Goal: Information Seeking & Learning: Learn about a topic

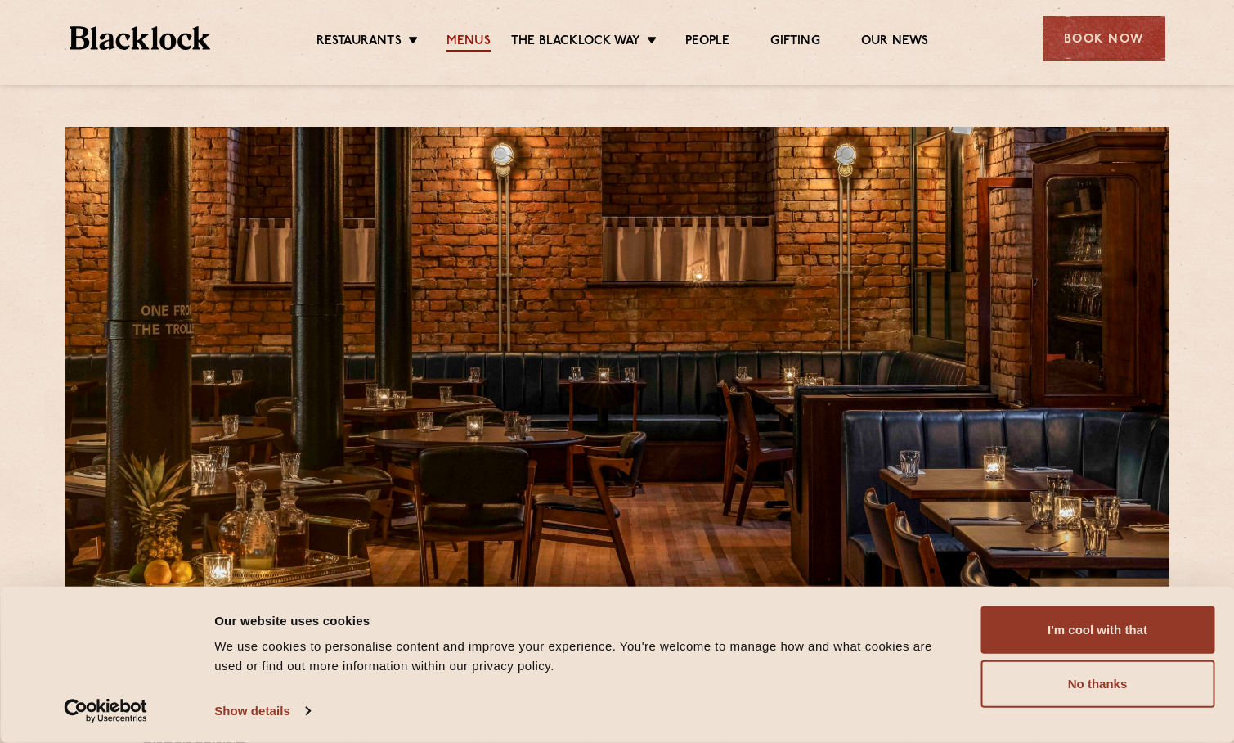
click at [471, 39] on link "Menus" at bounding box center [469, 43] width 44 height 18
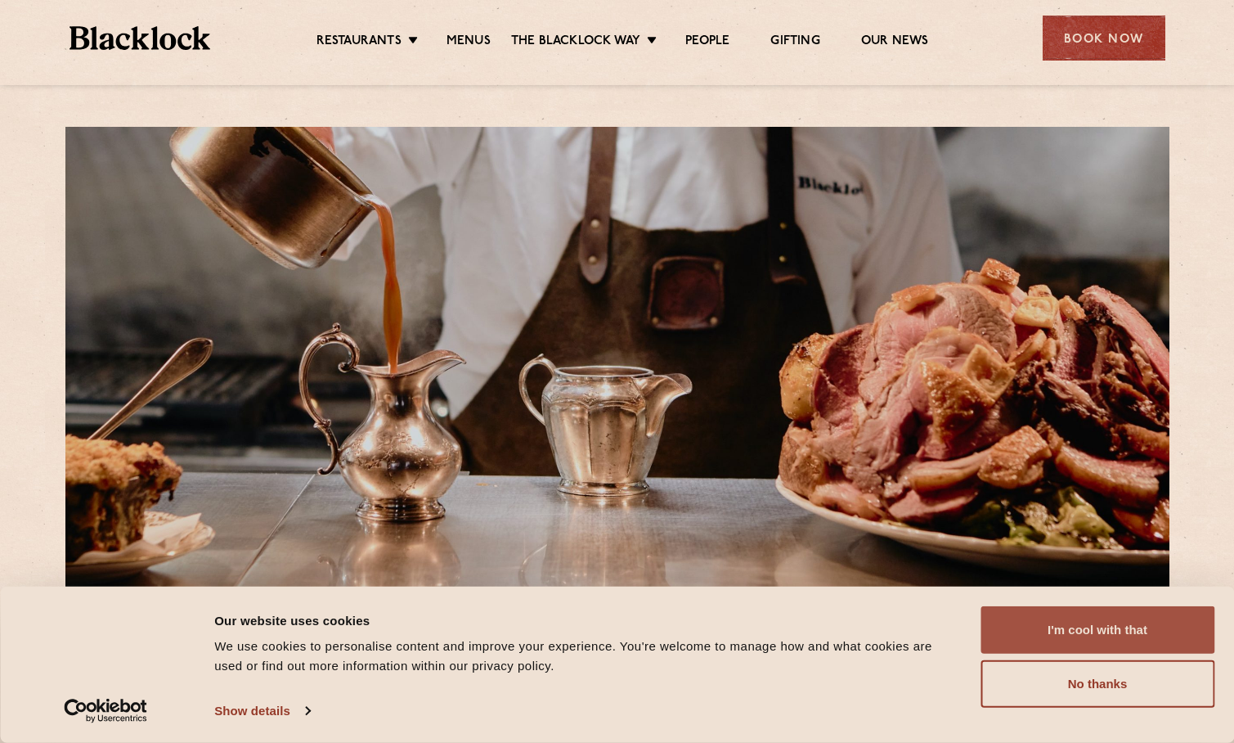
click at [1171, 626] on button "I'm cool with that" at bounding box center [1098, 629] width 234 height 47
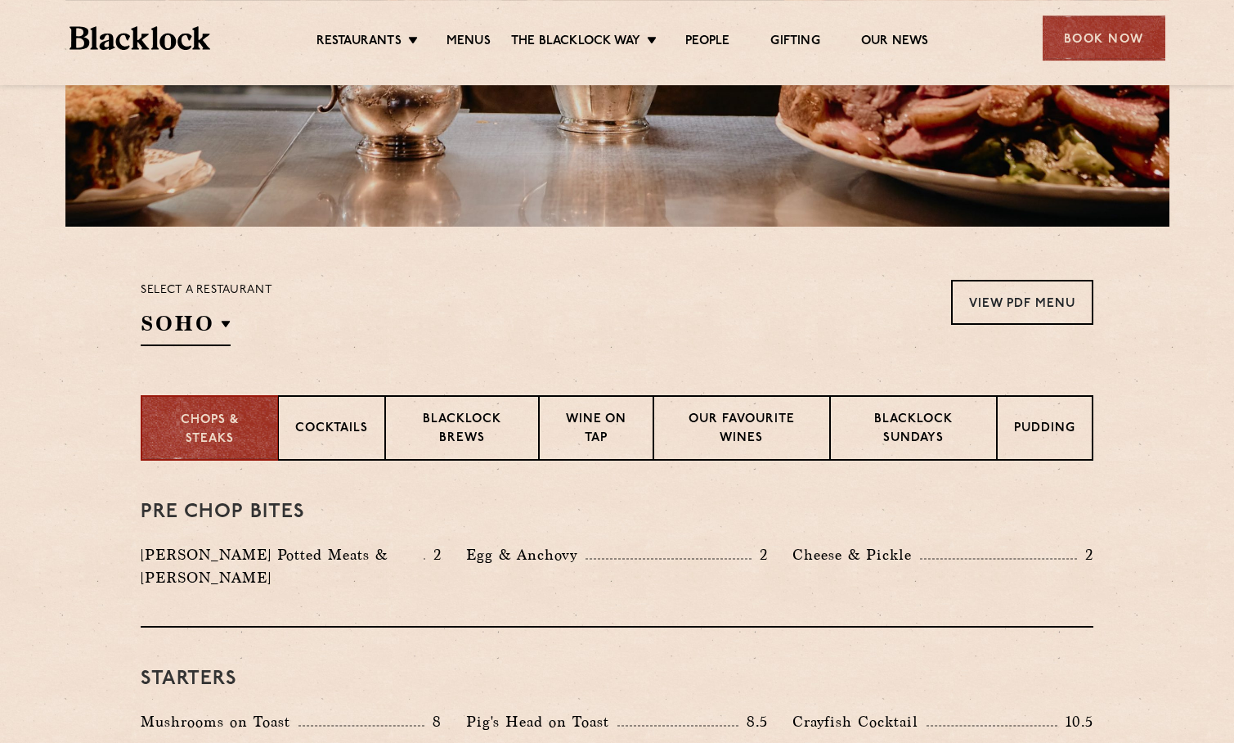
scroll to position [362, 0]
click at [176, 308] on div "Select a restaurant [GEOGRAPHIC_DATA] [GEOGRAPHIC_DATA] [GEOGRAPHIC_DATA] [GEOG…" at bounding box center [207, 313] width 132 height 66
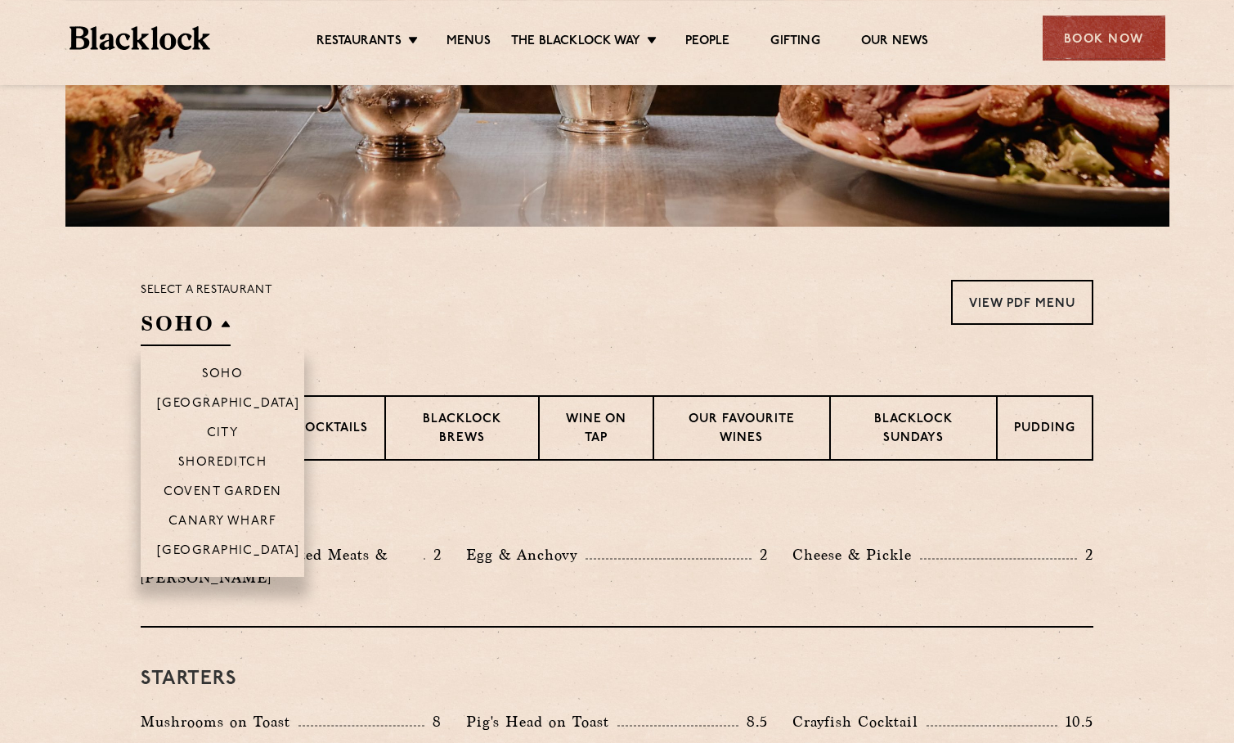
click at [209, 329] on h2 "SOHO" at bounding box center [186, 327] width 90 height 37
click at [235, 545] on p "[GEOGRAPHIC_DATA]" at bounding box center [228, 552] width 143 height 16
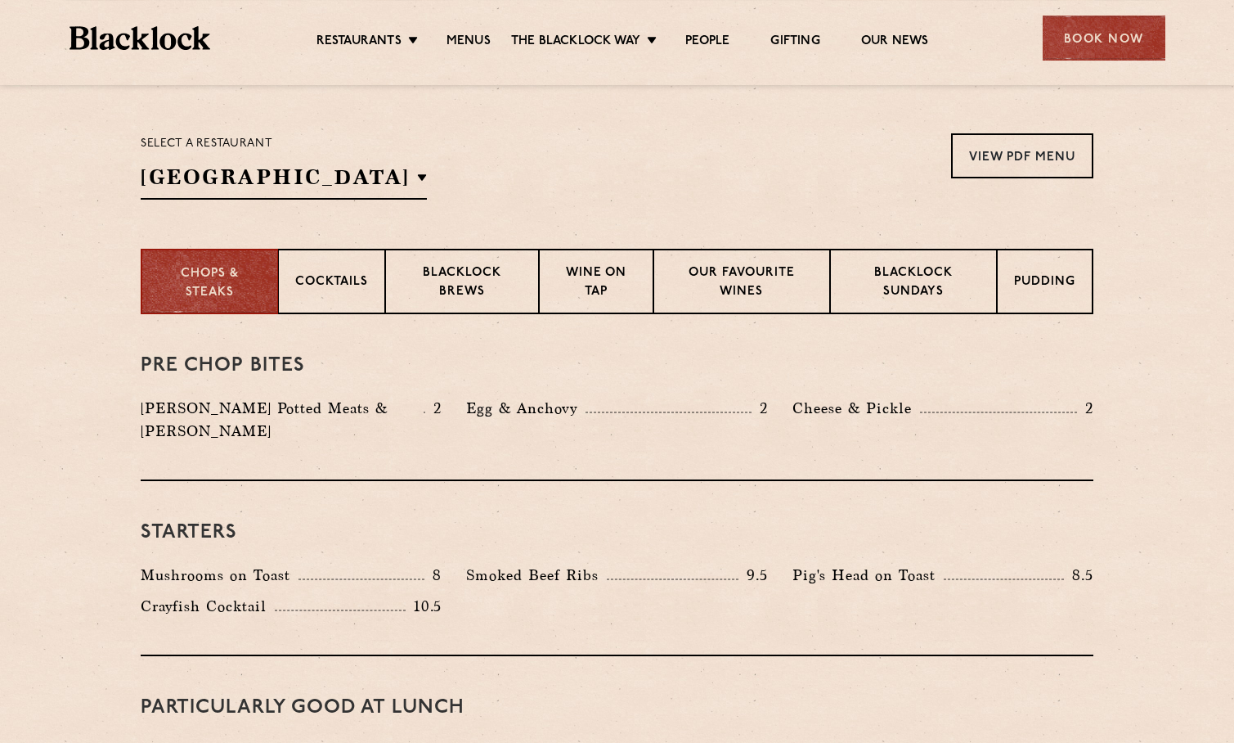
scroll to position [0, 0]
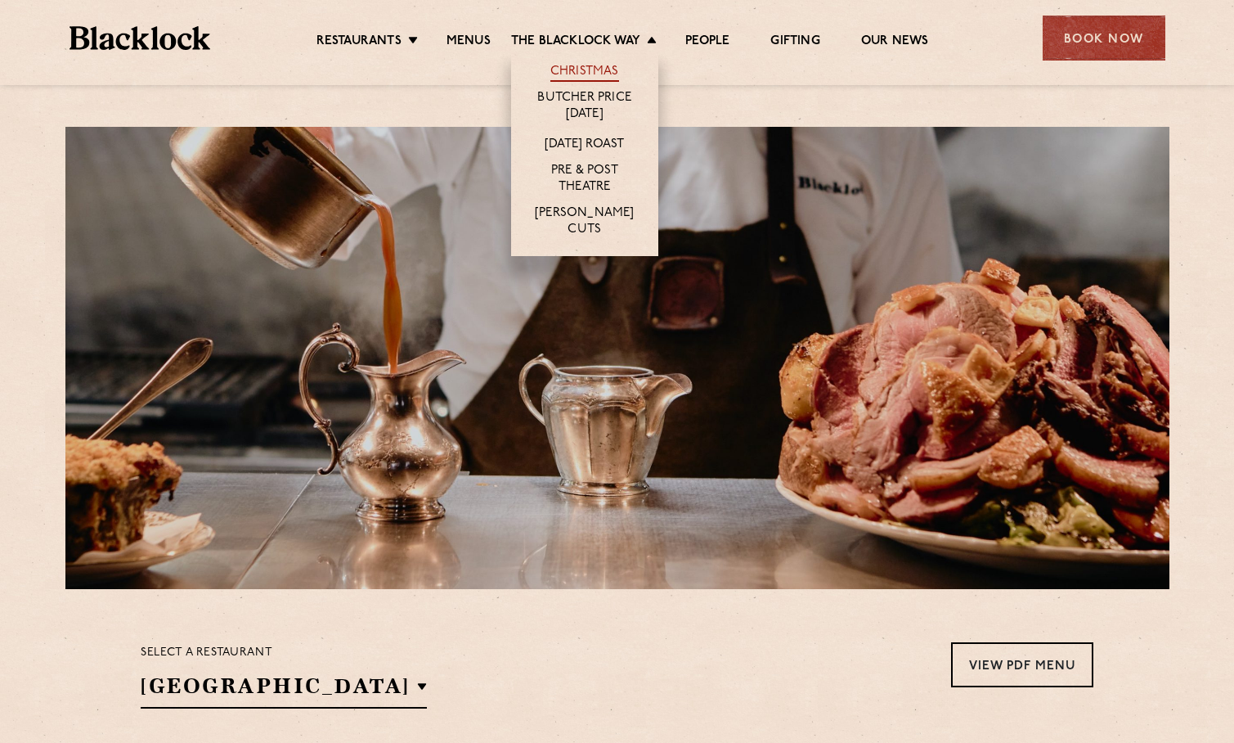
click at [591, 67] on link "Christmas" at bounding box center [585, 73] width 69 height 18
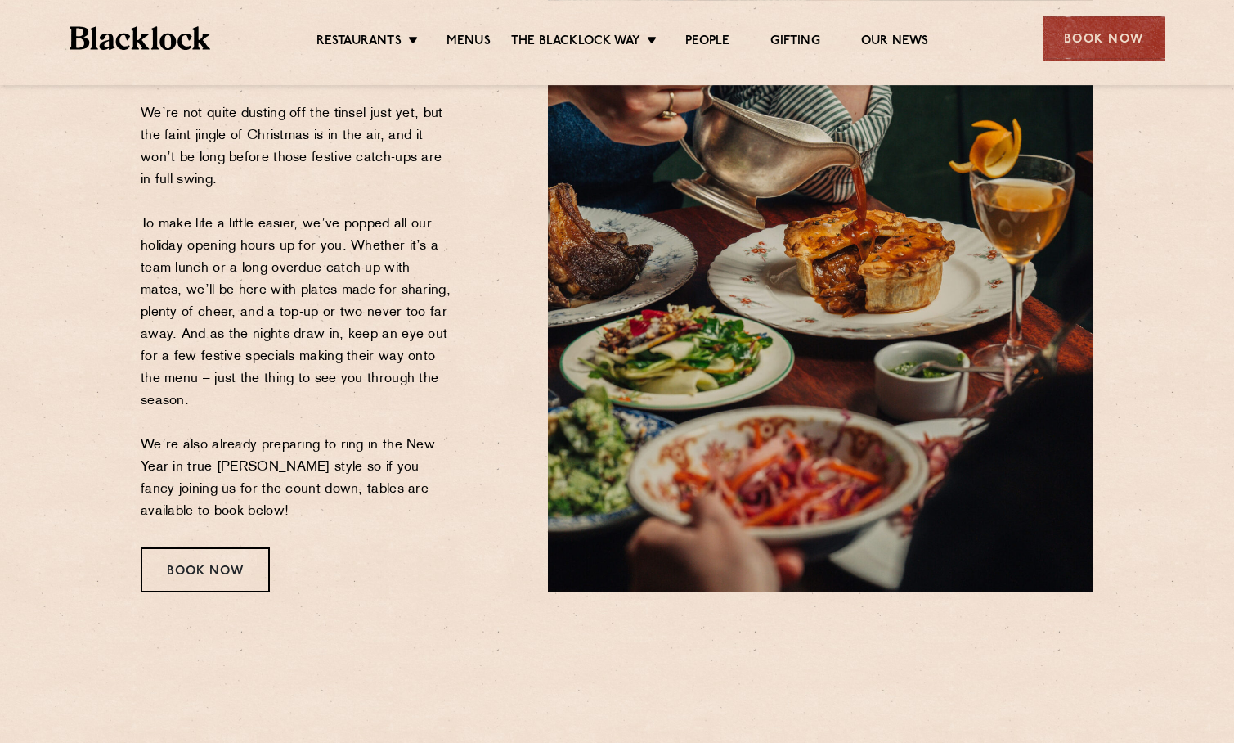
scroll to position [218, 0]
click at [338, 504] on p "We’re not quite dusting off the tinsel just yet, but the faint jingle of Christ…" at bounding box center [297, 312] width 313 height 420
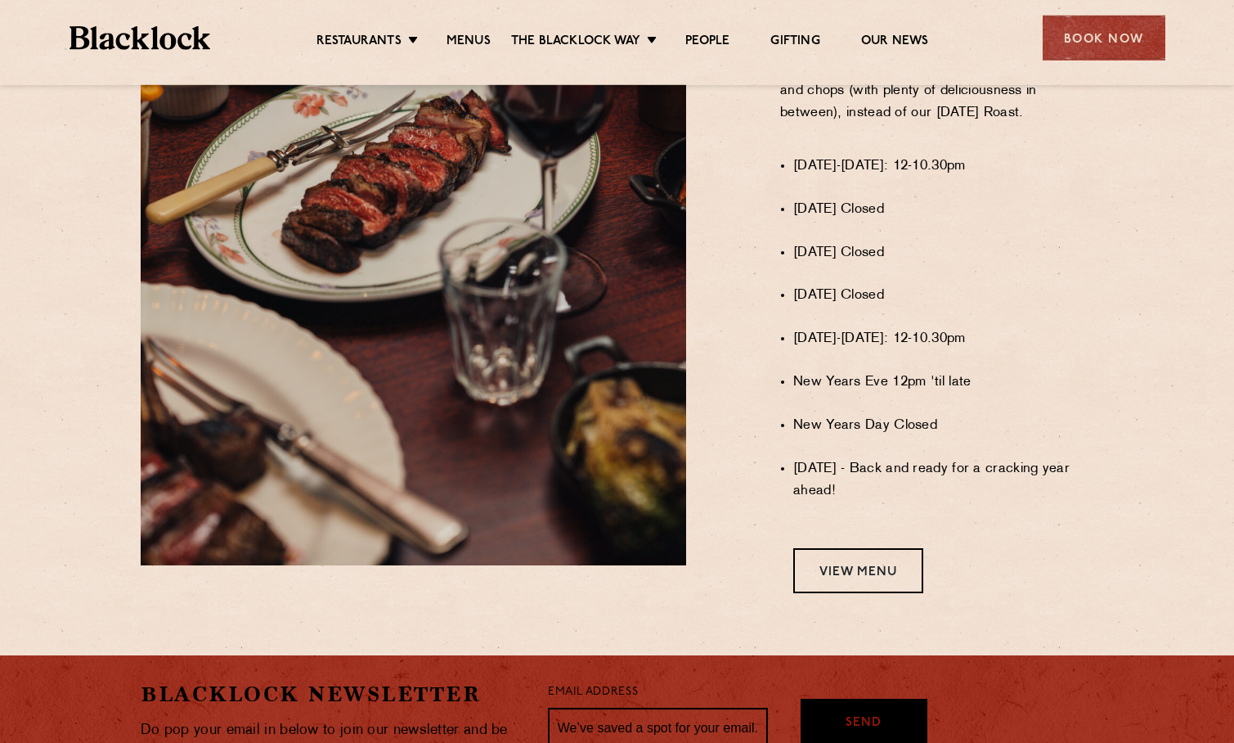
scroll to position [1286, 0]
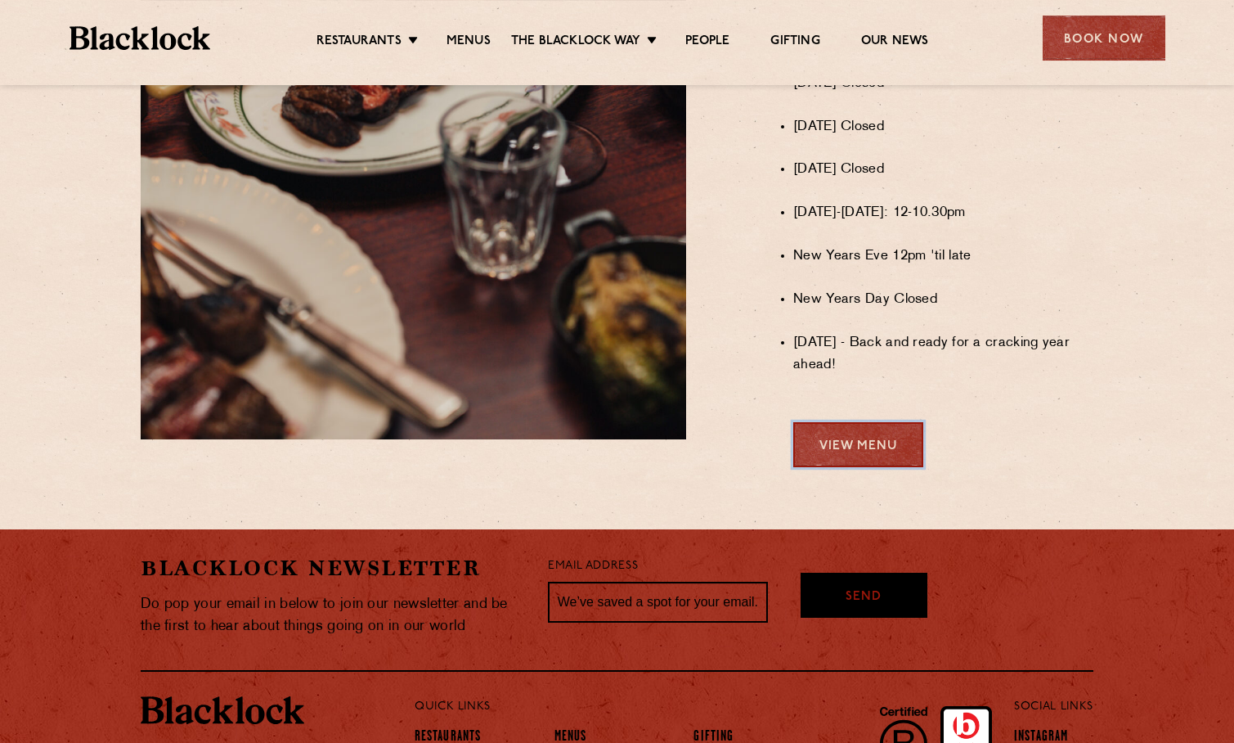
click at [884, 447] on link "View Menu" at bounding box center [859, 444] width 130 height 45
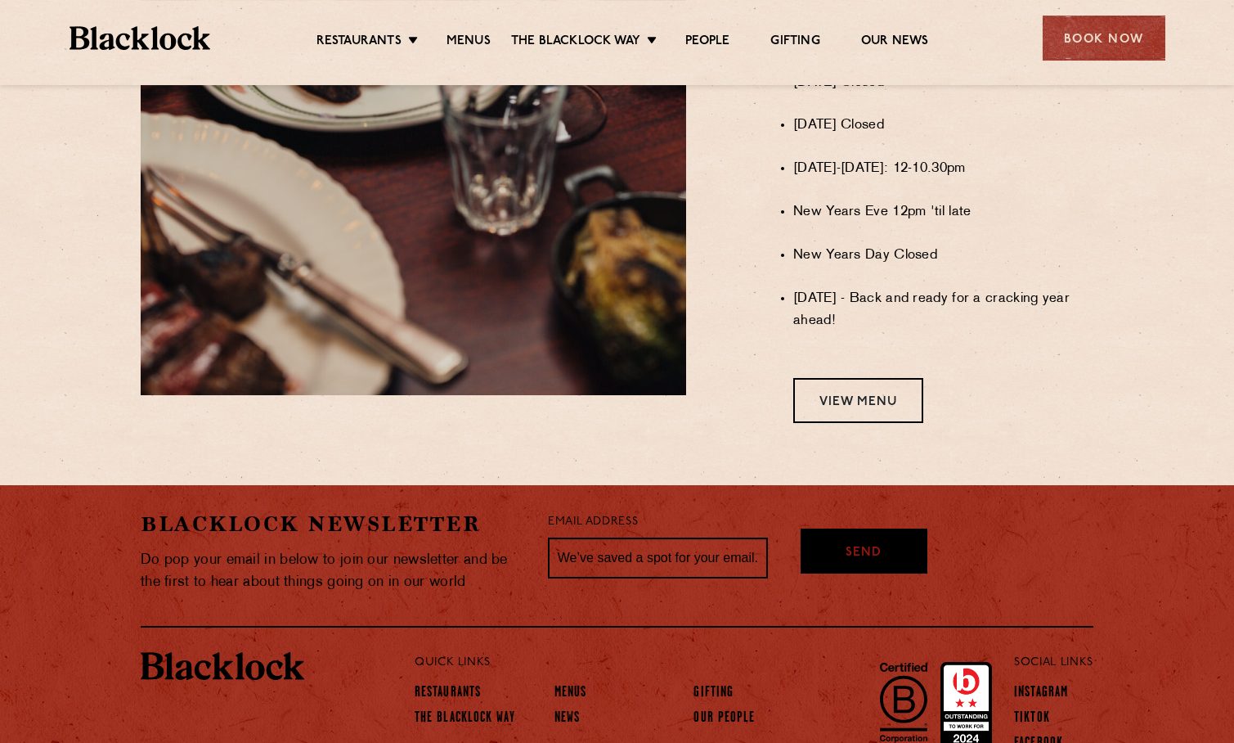
scroll to position [1435, 0]
